Goal: Navigation & Orientation: Find specific page/section

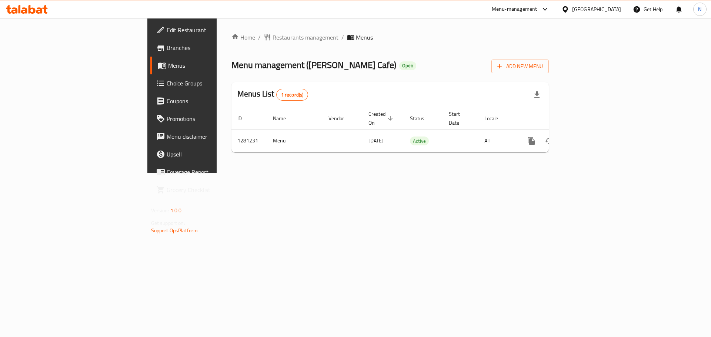
click at [589, 10] on div "[GEOGRAPHIC_DATA]" at bounding box center [596, 9] width 49 height 8
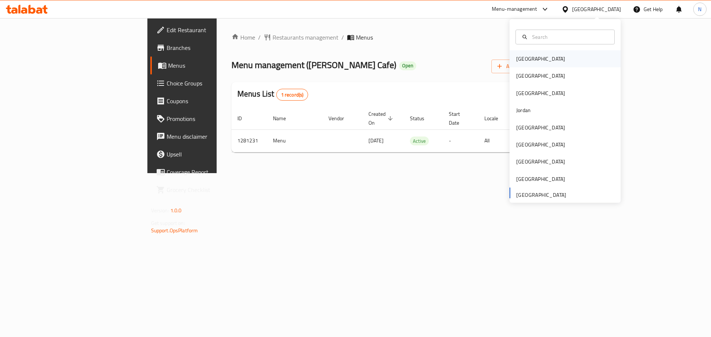
click at [540, 55] on div "[GEOGRAPHIC_DATA]" at bounding box center [564, 58] width 111 height 17
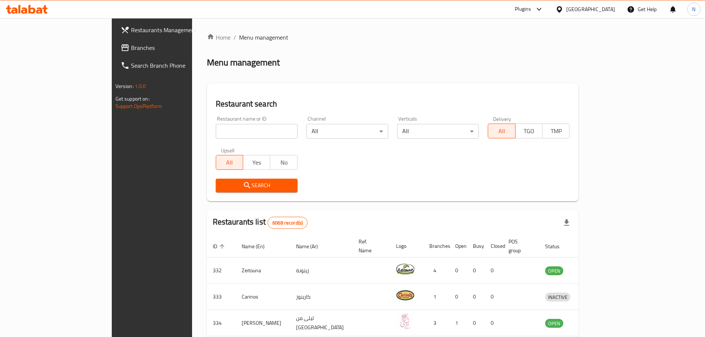
click at [544, 9] on icon at bounding box center [539, 9] width 9 height 9
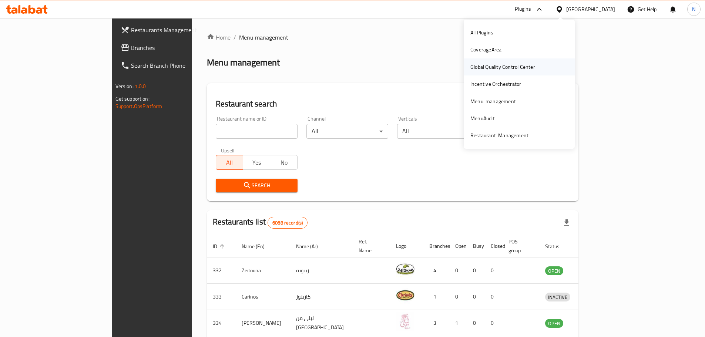
click at [499, 63] on div "Global Quality Control Center" at bounding box center [503, 67] width 65 height 8
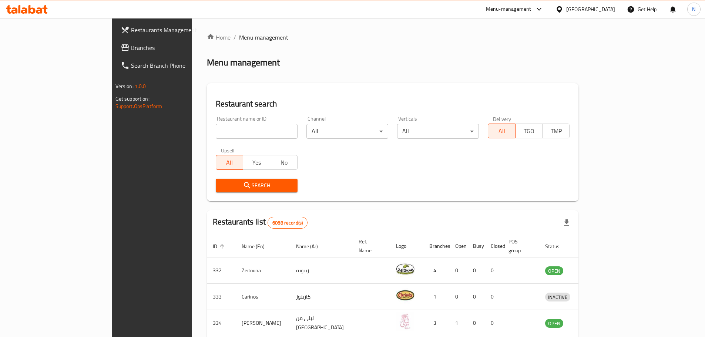
click at [601, 11] on div "[GEOGRAPHIC_DATA]" at bounding box center [590, 9] width 49 height 8
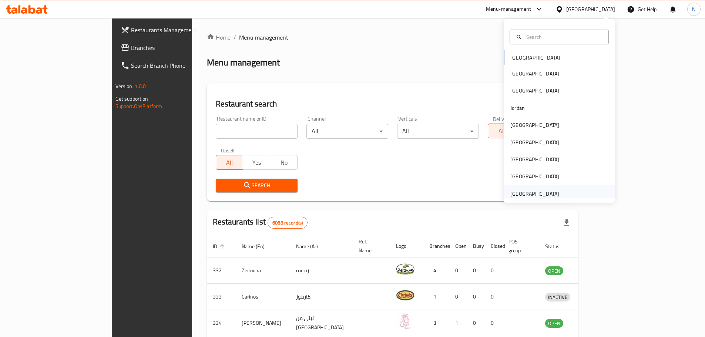
click at [531, 194] on div "[GEOGRAPHIC_DATA]" at bounding box center [534, 194] width 49 height 8
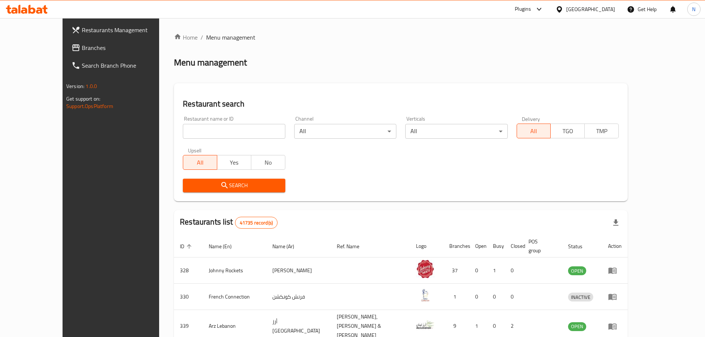
click at [82, 46] on span "Branches" at bounding box center [128, 47] width 93 height 9
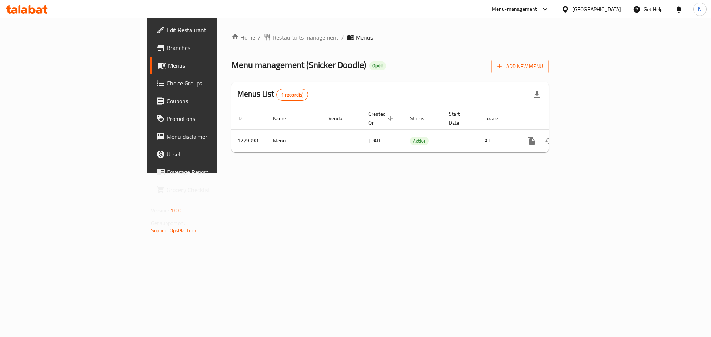
click at [569, 6] on icon at bounding box center [565, 10] width 8 height 8
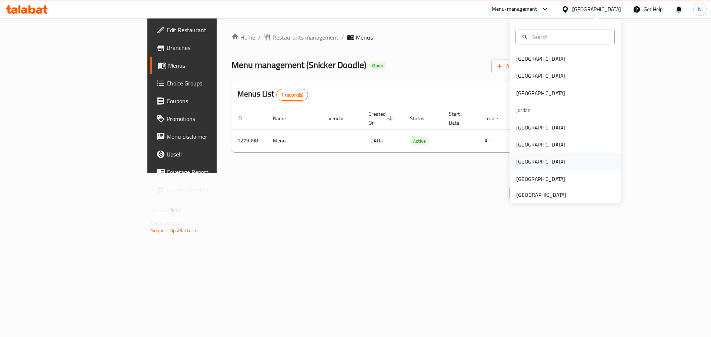
click at [517, 158] on div "[GEOGRAPHIC_DATA]" at bounding box center [540, 162] width 49 height 8
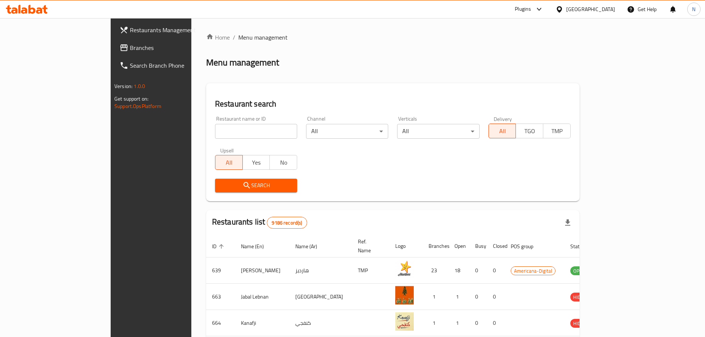
click at [130, 50] on span "Branches" at bounding box center [176, 47] width 93 height 9
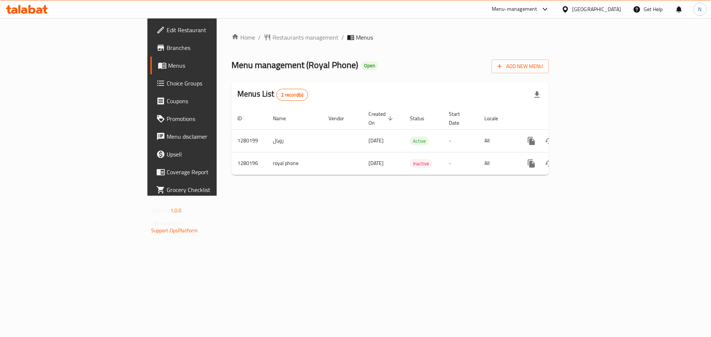
click at [569, 10] on icon at bounding box center [565, 10] width 8 height 8
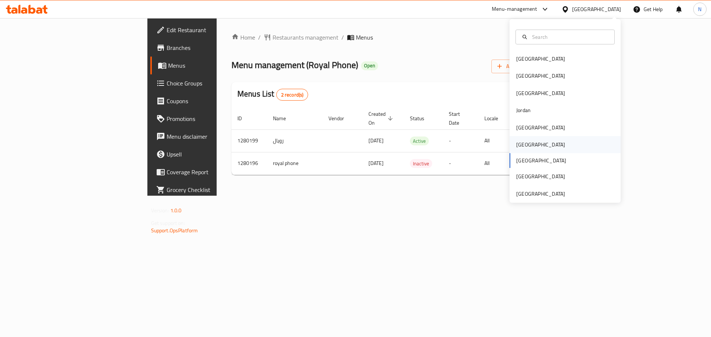
click at [522, 148] on div "[GEOGRAPHIC_DATA]" at bounding box center [540, 145] width 49 height 8
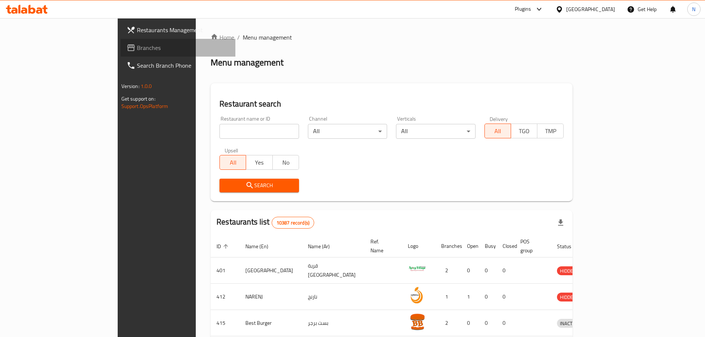
click at [137, 49] on span "Branches" at bounding box center [183, 47] width 93 height 9
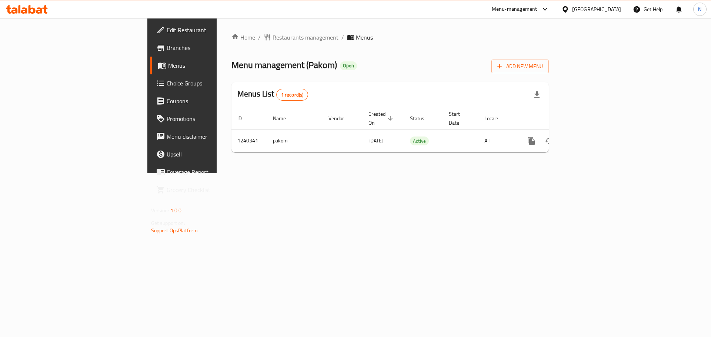
click at [611, 11] on div "[GEOGRAPHIC_DATA]" at bounding box center [596, 9] width 49 height 8
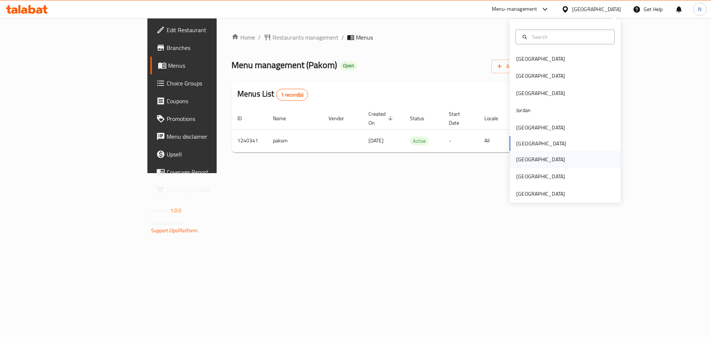
click at [531, 159] on div "[GEOGRAPHIC_DATA]" at bounding box center [564, 159] width 111 height 17
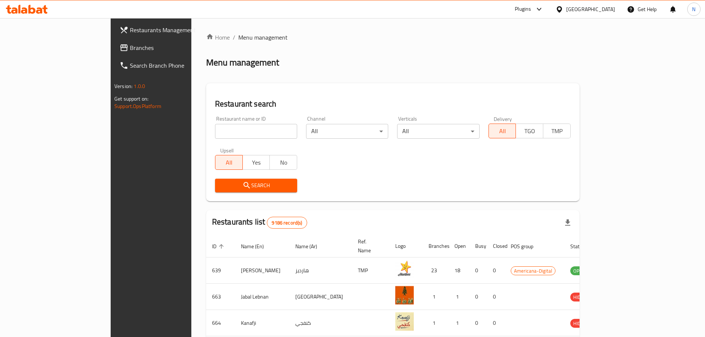
click at [130, 45] on span "Branches" at bounding box center [176, 47] width 93 height 9
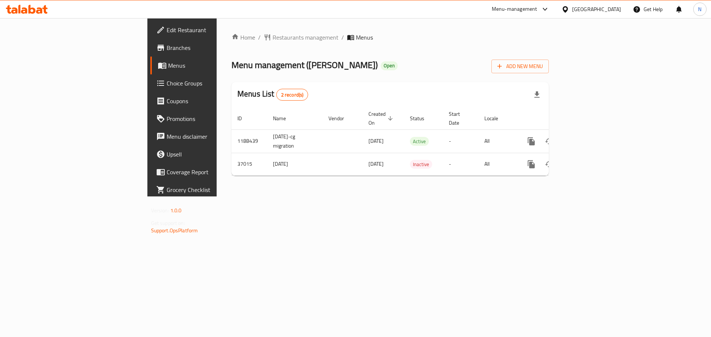
click at [167, 31] on span "Edit Restaurant" at bounding box center [214, 30] width 94 height 9
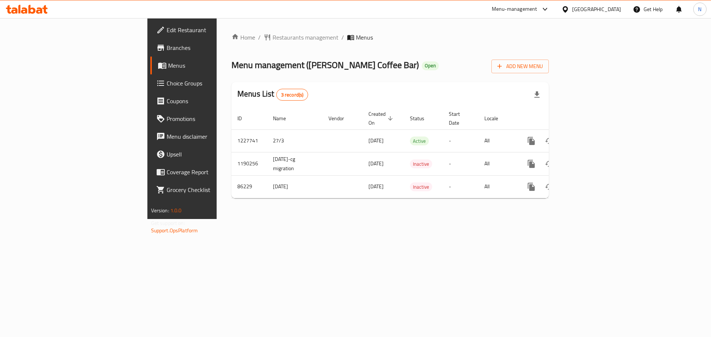
click at [611, 10] on div "[GEOGRAPHIC_DATA]" at bounding box center [596, 9] width 49 height 8
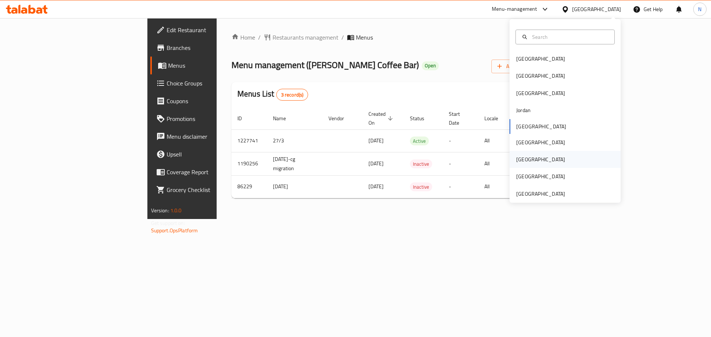
click at [538, 160] on div "[GEOGRAPHIC_DATA]" at bounding box center [564, 159] width 111 height 17
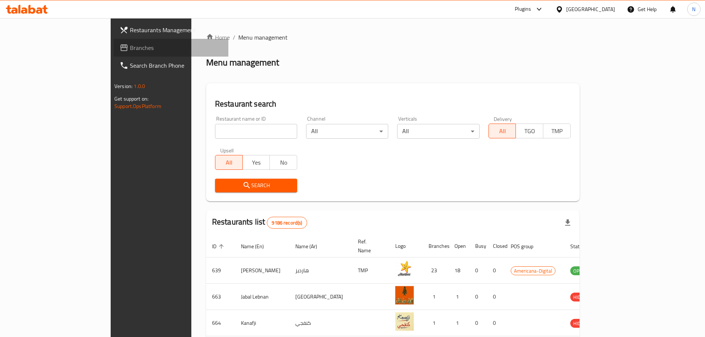
click at [130, 47] on span "Branches" at bounding box center [176, 47] width 93 height 9
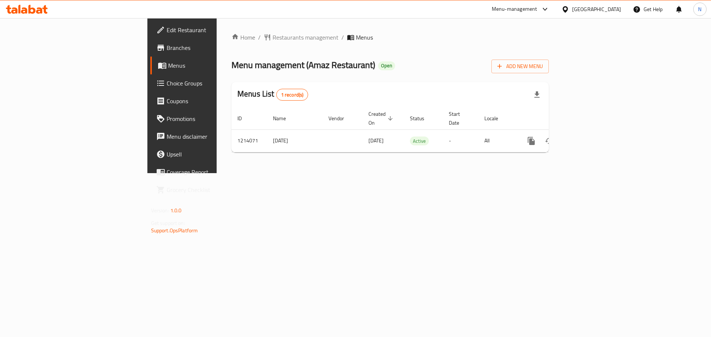
click at [608, 8] on div "[GEOGRAPHIC_DATA]" at bounding box center [596, 9] width 49 height 8
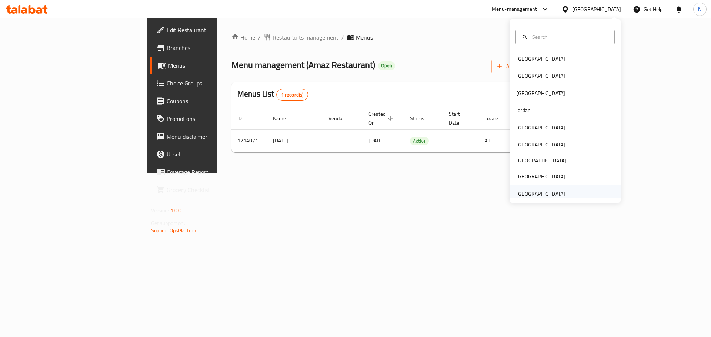
click at [520, 195] on div "[GEOGRAPHIC_DATA]" at bounding box center [540, 194] width 49 height 8
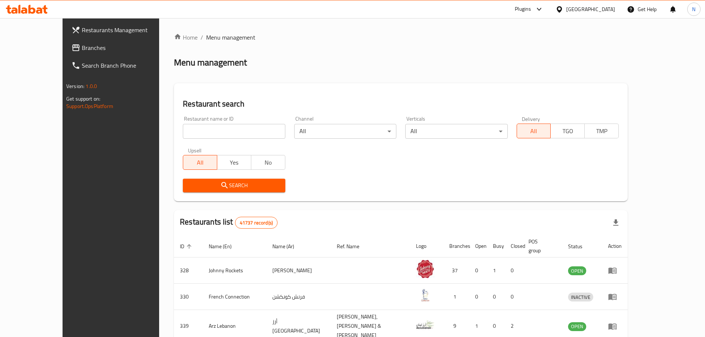
click at [82, 44] on span "Branches" at bounding box center [128, 47] width 93 height 9
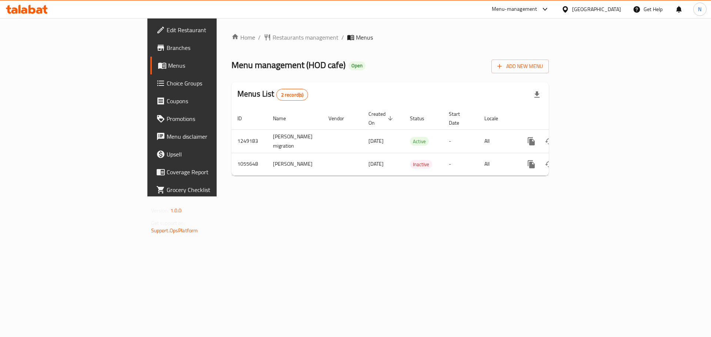
click at [594, 11] on div "[GEOGRAPHIC_DATA]" at bounding box center [596, 9] width 49 height 8
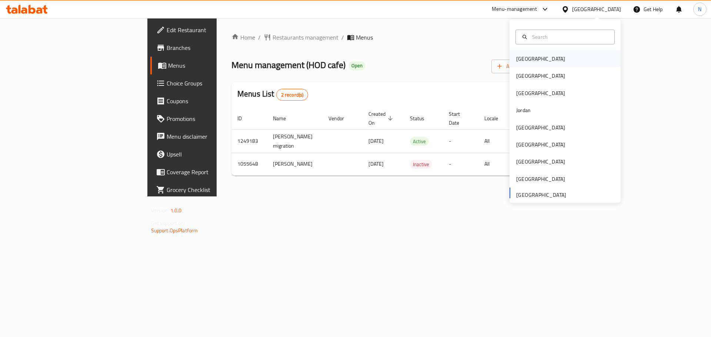
click at [516, 58] on div "[GEOGRAPHIC_DATA]" at bounding box center [540, 59] width 49 height 8
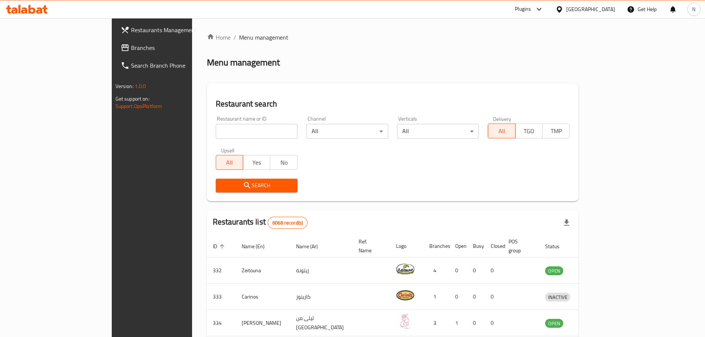
click at [131, 49] on span "Branches" at bounding box center [177, 47] width 93 height 9
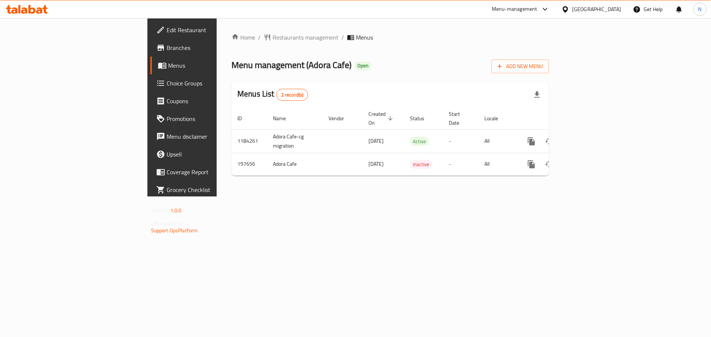
click at [605, 6] on div "[GEOGRAPHIC_DATA]" at bounding box center [596, 9] width 49 height 8
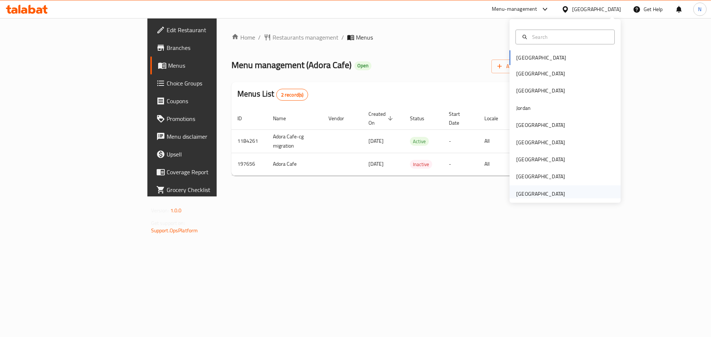
click at [536, 195] on div "[GEOGRAPHIC_DATA]" at bounding box center [540, 194] width 49 height 8
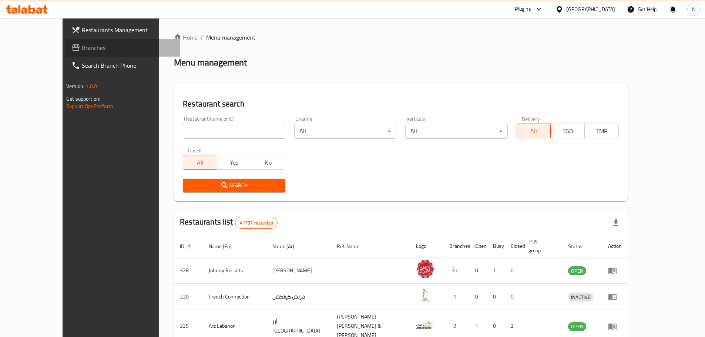
click at [82, 52] on span "Branches" at bounding box center [128, 47] width 93 height 9
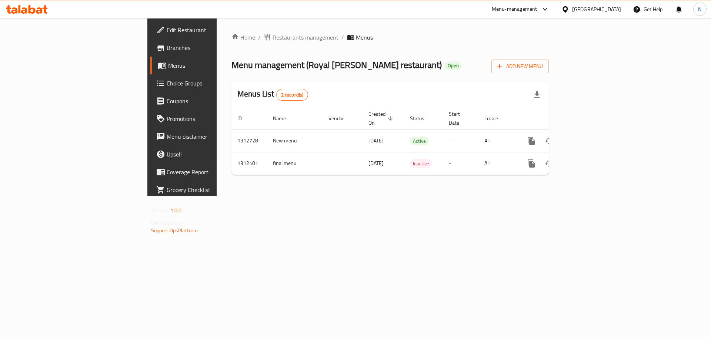
drag, startPoint x: 585, startPoint y: 4, endPoint x: 585, endPoint y: 13, distance: 8.9
click at [586, 4] on div "[GEOGRAPHIC_DATA]" at bounding box center [590, 9] width 71 height 18
click at [592, 12] on div "[GEOGRAPHIC_DATA]" at bounding box center [596, 9] width 49 height 8
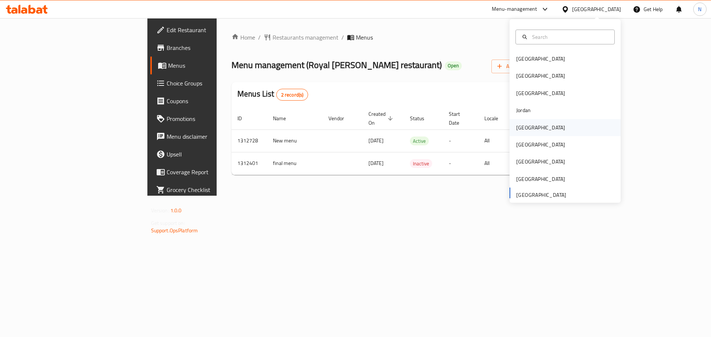
click at [525, 133] on div "[GEOGRAPHIC_DATA]" at bounding box center [540, 127] width 61 height 17
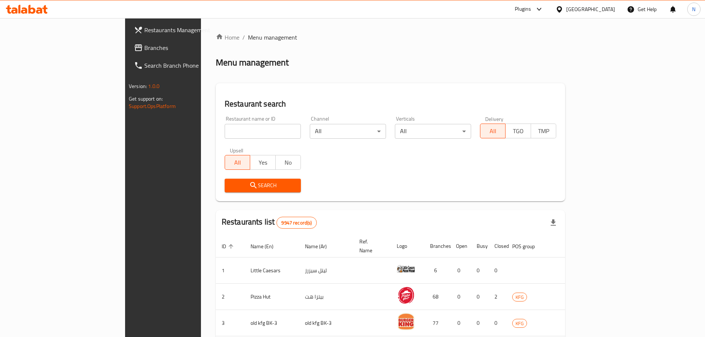
click at [22, 47] on div at bounding box center [352, 168] width 705 height 337
click at [144, 47] on span "Branches" at bounding box center [190, 47] width 93 height 9
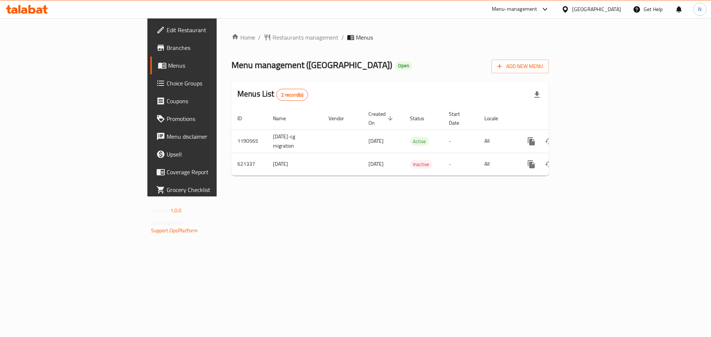
click at [612, 13] on div "[GEOGRAPHIC_DATA]" at bounding box center [596, 9] width 49 height 8
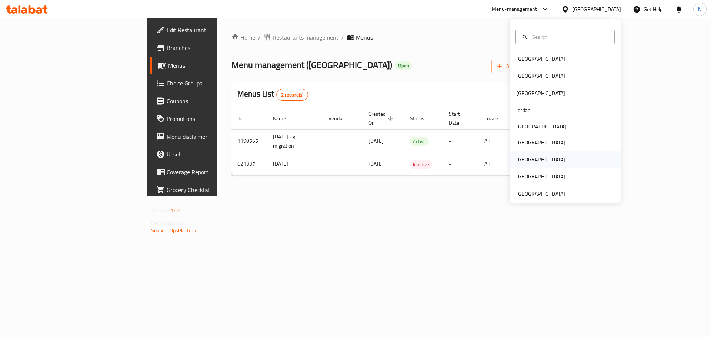
click at [532, 161] on div "[GEOGRAPHIC_DATA]" at bounding box center [564, 159] width 111 height 17
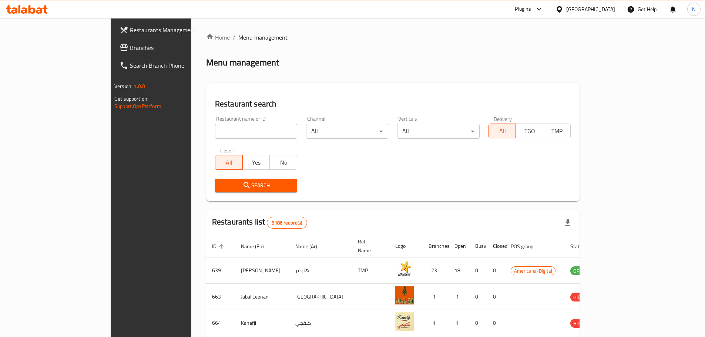
click at [111, 47] on div "Restaurants Management Branches Search Branch Phone Version: 1.0.0 Get support …" at bounding box center [353, 283] width 484 height 530
click at [130, 47] on span "Branches" at bounding box center [176, 47] width 93 height 9
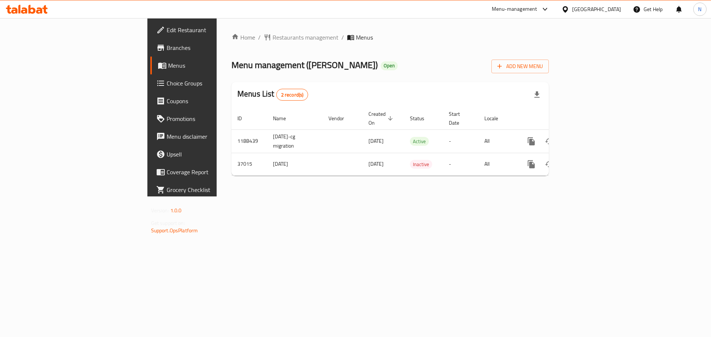
click at [620, 11] on div "[GEOGRAPHIC_DATA]" at bounding box center [596, 9] width 49 height 8
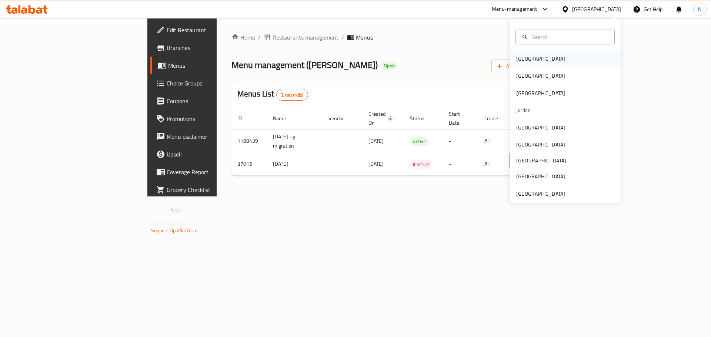
click at [540, 60] on div "[GEOGRAPHIC_DATA]" at bounding box center [564, 58] width 111 height 17
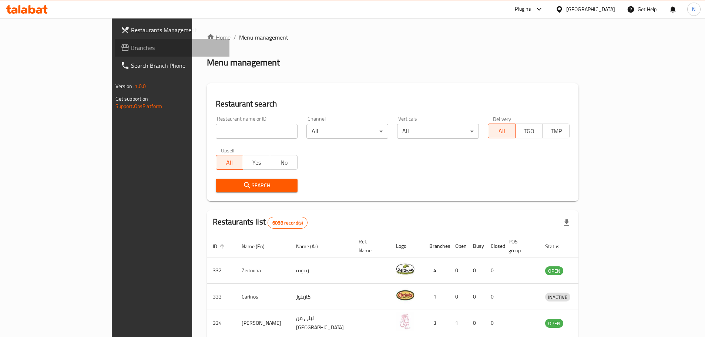
click at [131, 44] on span "Branches" at bounding box center [177, 47] width 93 height 9
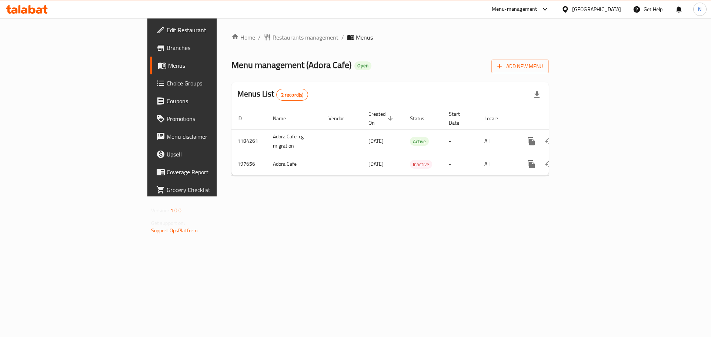
click at [608, 7] on div "[GEOGRAPHIC_DATA]" at bounding box center [596, 9] width 49 height 8
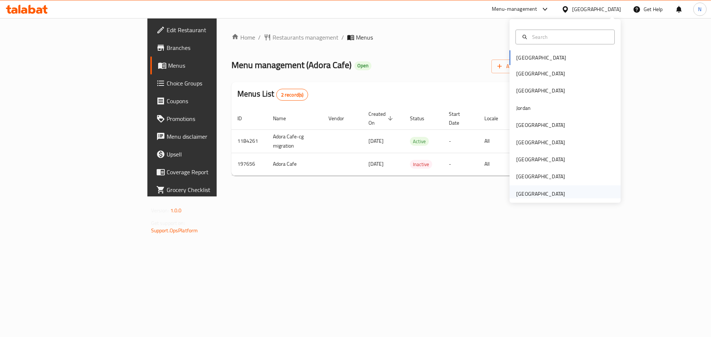
click at [527, 197] on div "[GEOGRAPHIC_DATA]" at bounding box center [540, 194] width 49 height 8
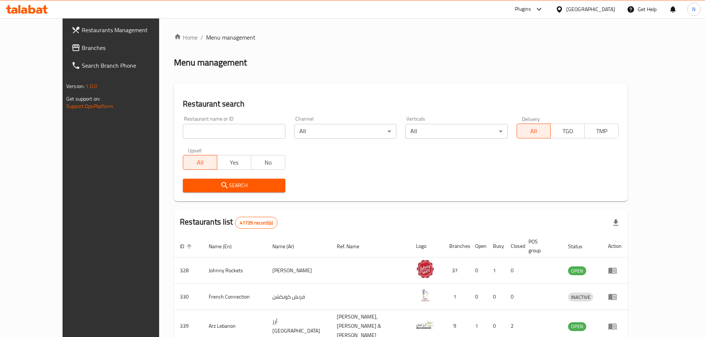
click at [82, 50] on span "Branches" at bounding box center [128, 47] width 93 height 9
